Goal: Task Accomplishment & Management: Manage account settings

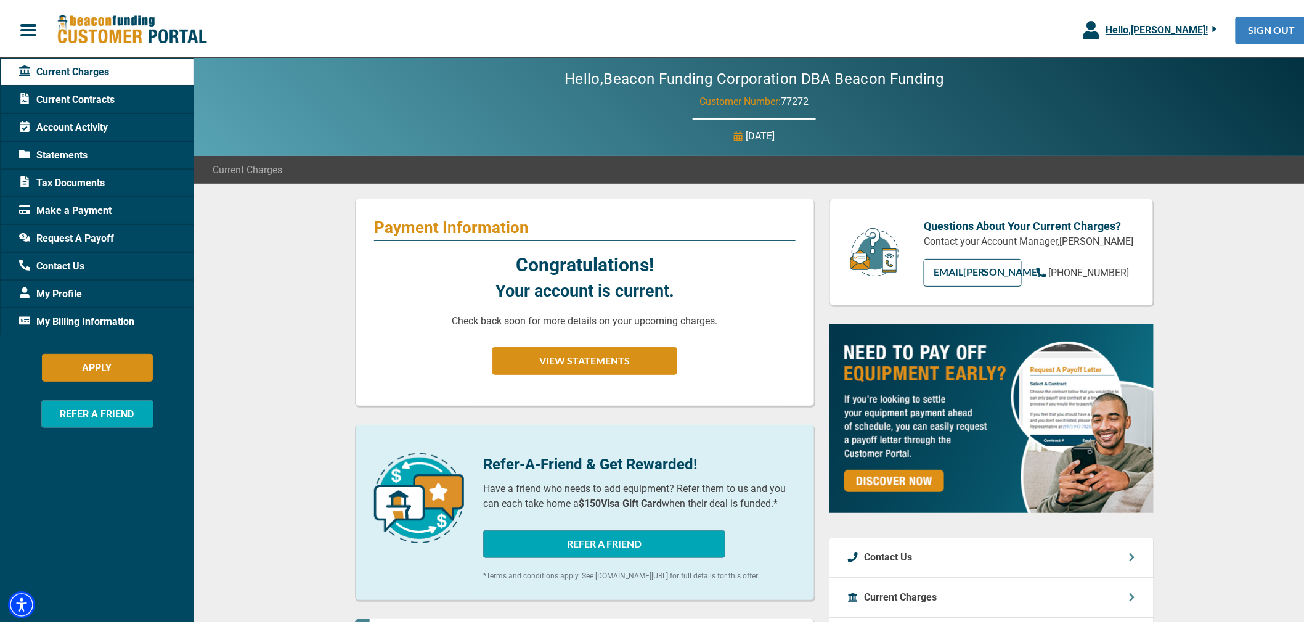
click at [1264, 31] on link "SIGN OUT" at bounding box center [1272, 28] width 73 height 28
click at [1169, 22] on span "Hello, [PERSON_NAME] !" at bounding box center [1157, 28] width 102 height 12
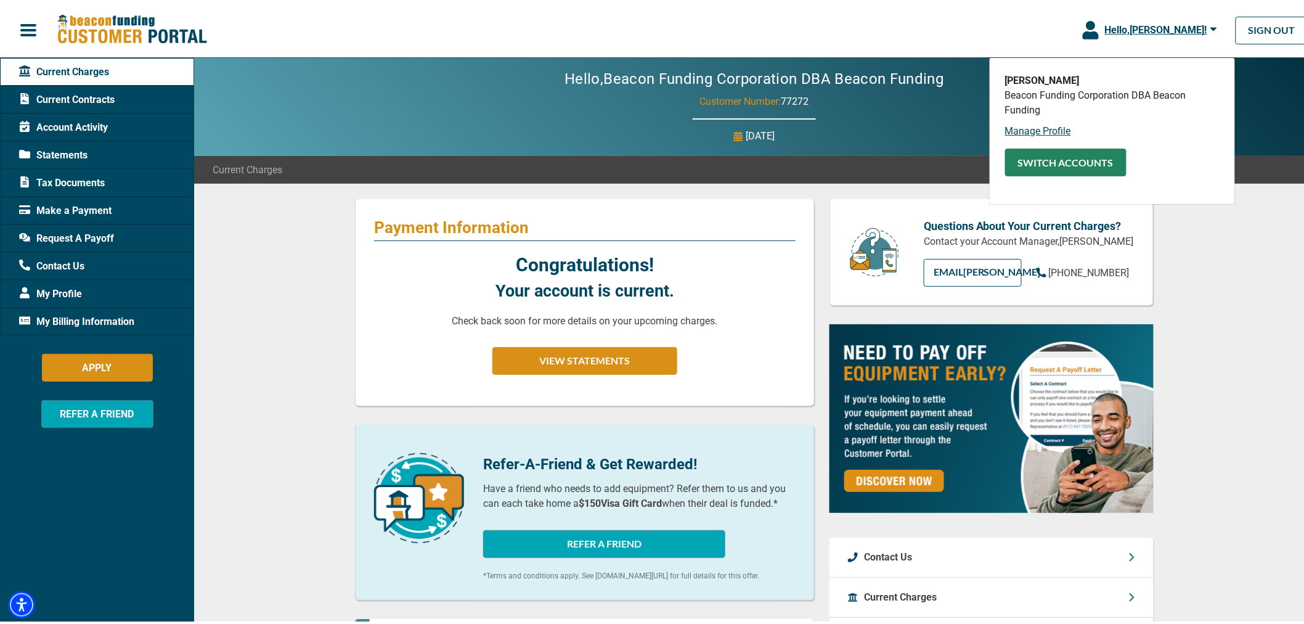
click at [1083, 168] on button "SWITCH ACCOUNTS" at bounding box center [1065, 160] width 121 height 28
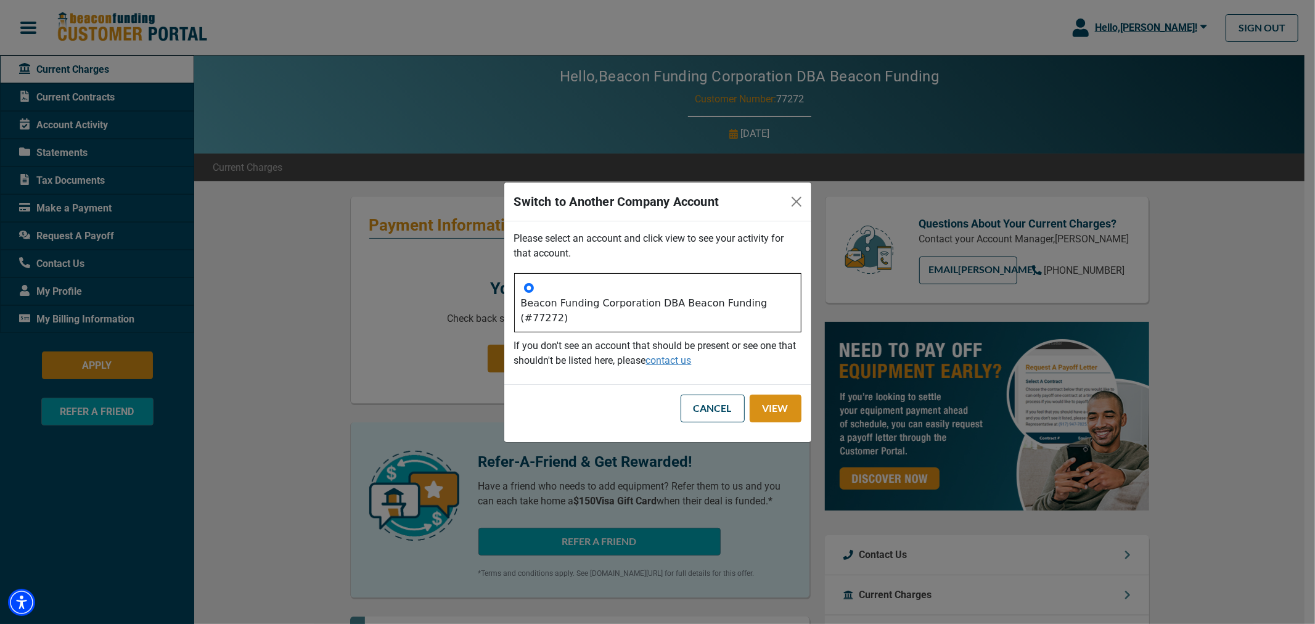
click at [529, 290] on div "Beacon Funding Corporation DBA Beacon Funding (#77272)" at bounding box center [657, 302] width 287 height 59
drag, startPoint x: 803, startPoint y: 213, endPoint x: 385, endPoint y: 15, distance: 461.6
click at [803, 211] on button "Close" at bounding box center [797, 202] width 20 height 20
